Goal: Information Seeking & Learning: Check status

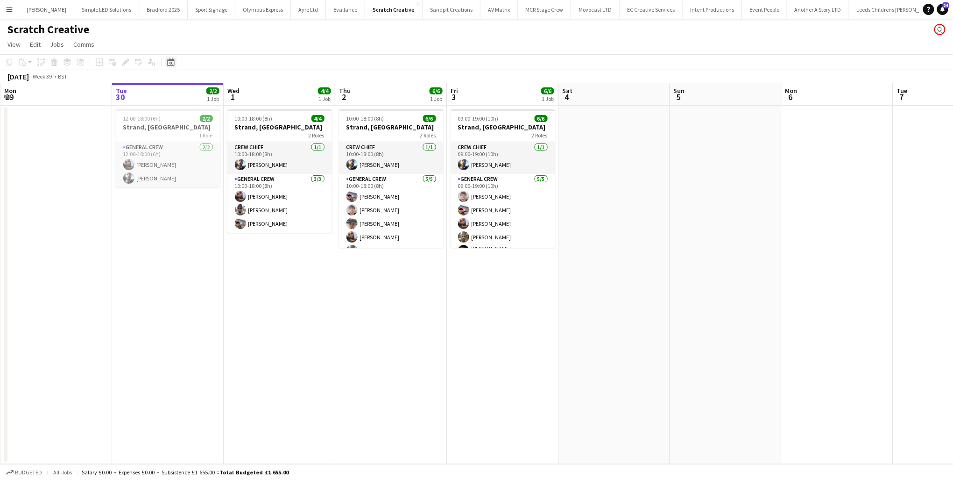
click at [171, 61] on icon at bounding box center [170, 61] width 7 height 7
click at [14, 9] on button "Menu" at bounding box center [9, 9] width 19 height 19
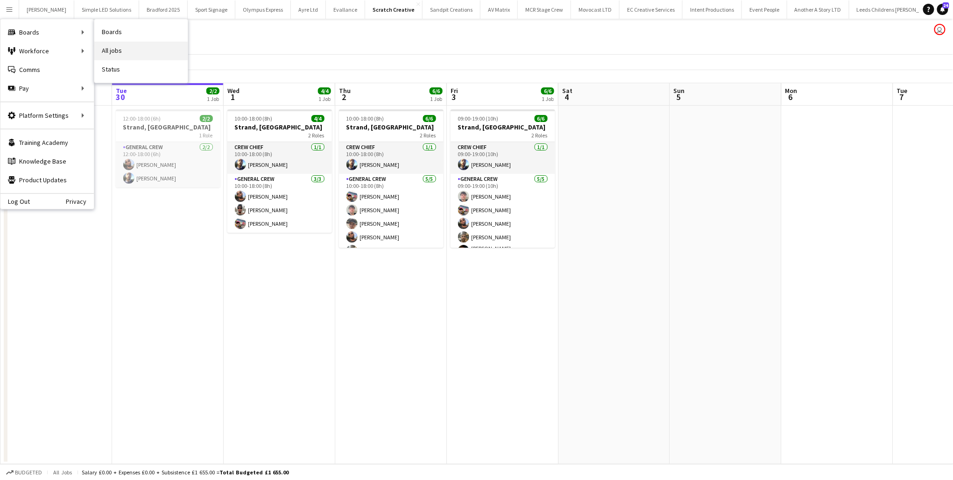
click at [125, 46] on link "All jobs" at bounding box center [140, 51] width 93 height 19
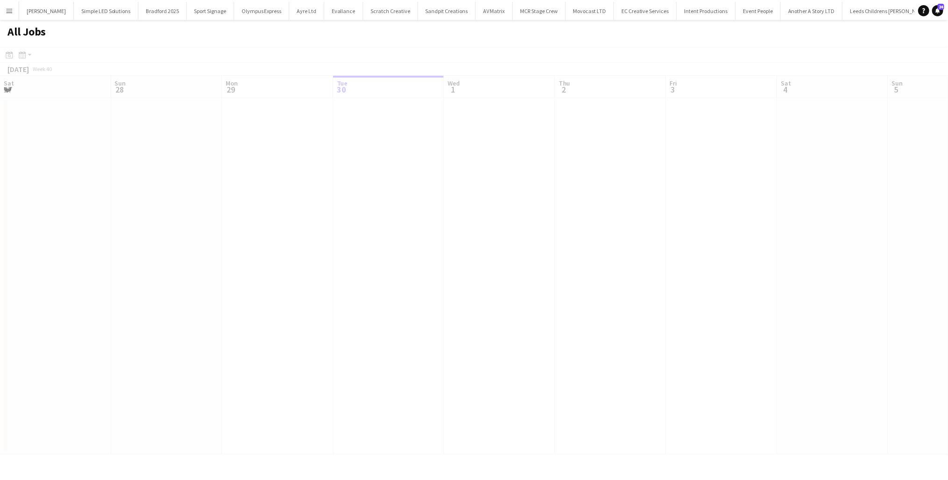
scroll to position [0, 223]
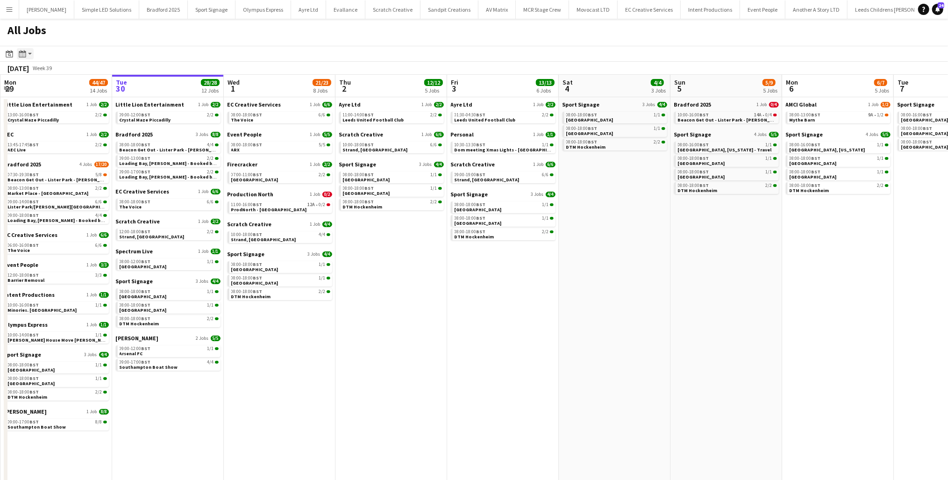
click at [23, 57] on icon "Month view / Day view" at bounding box center [22, 53] width 7 height 7
click at [10, 57] on div "Date picker" at bounding box center [9, 53] width 11 height 11
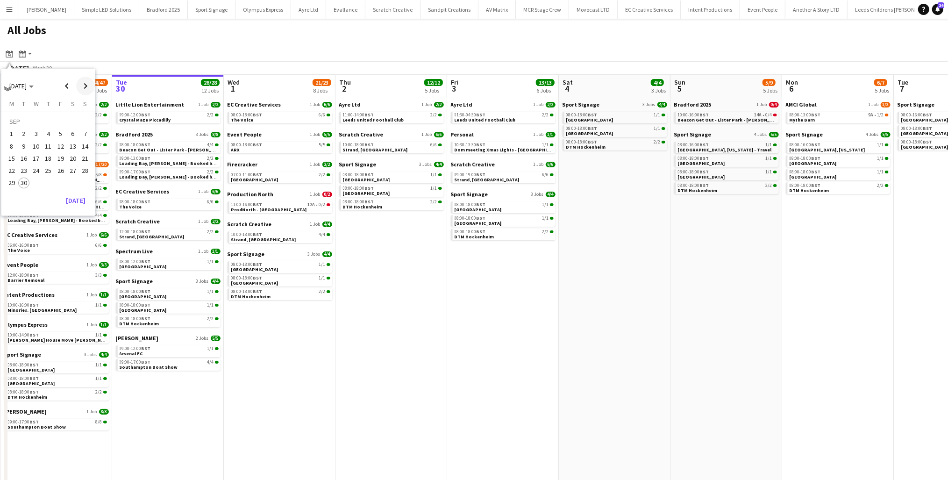
click at [80, 83] on span "Next month" at bounding box center [85, 86] width 19 height 19
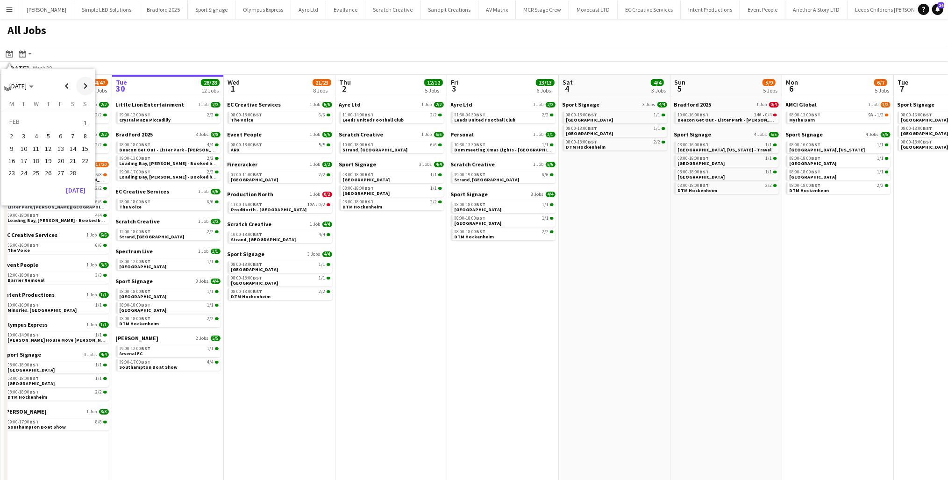
click at [80, 83] on span "Next month" at bounding box center [85, 86] width 19 height 19
click at [73, 172] on span "28" at bounding box center [72, 172] width 11 height 11
